Goal: Information Seeking & Learning: Understand process/instructions

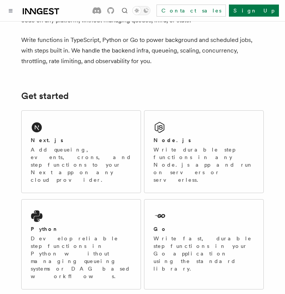
scroll to position [55, 0]
click at [59, 153] on p "Add queueing, events, crons, and step functions to your Next app on any cloud p…" at bounding box center [81, 165] width 101 height 38
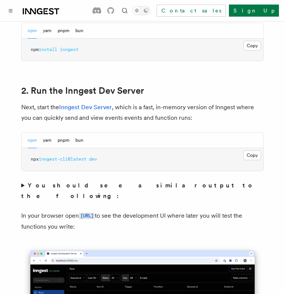
scroll to position [505, 0]
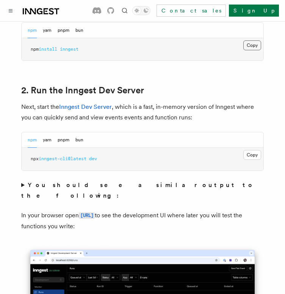
click at [250, 40] on button "Copy Copied" at bounding box center [252, 45] width 18 height 10
click at [252, 150] on button "Copy Copied" at bounding box center [252, 155] width 18 height 10
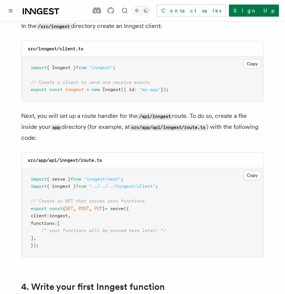
scroll to position [997, 0]
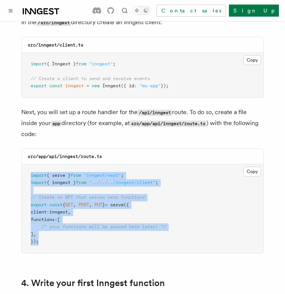
drag, startPoint x: 31, startPoint y: 154, endPoint x: 45, endPoint y: 218, distance: 65.6
click at [45, 218] on pre "import { serve } from "inngest/next" ; import { inngest } from "../../../innges…" at bounding box center [142, 209] width 241 height 89
copy code "import { serve } from "inngest/next" ; import { inngest } from "../../../innges…"
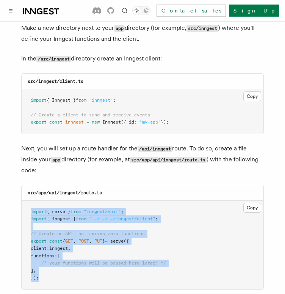
scroll to position [960, 0]
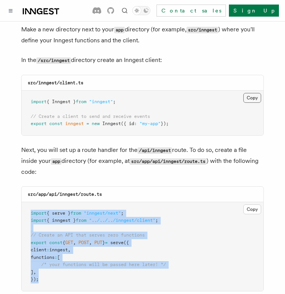
click at [257, 93] on button "Copy Copied" at bounding box center [252, 98] width 18 height 10
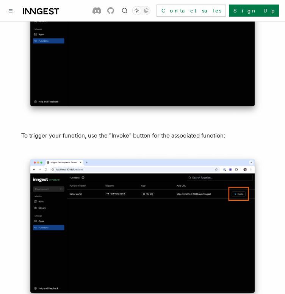
scroll to position [1944, 0]
